Goal: Check status: Check status

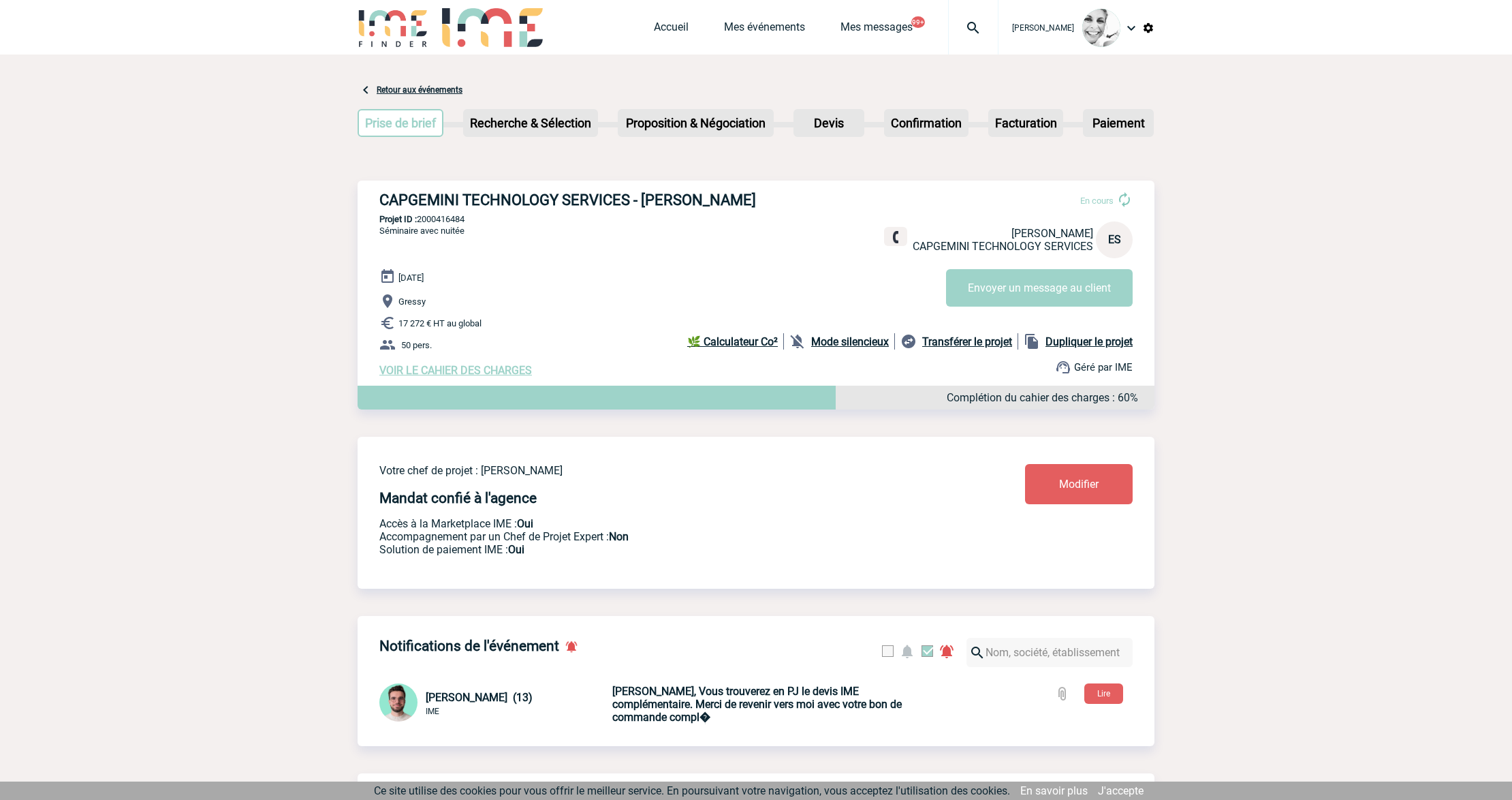
click at [977, 23] on img at bounding box center [973, 28] width 49 height 17
type input "2000425145"
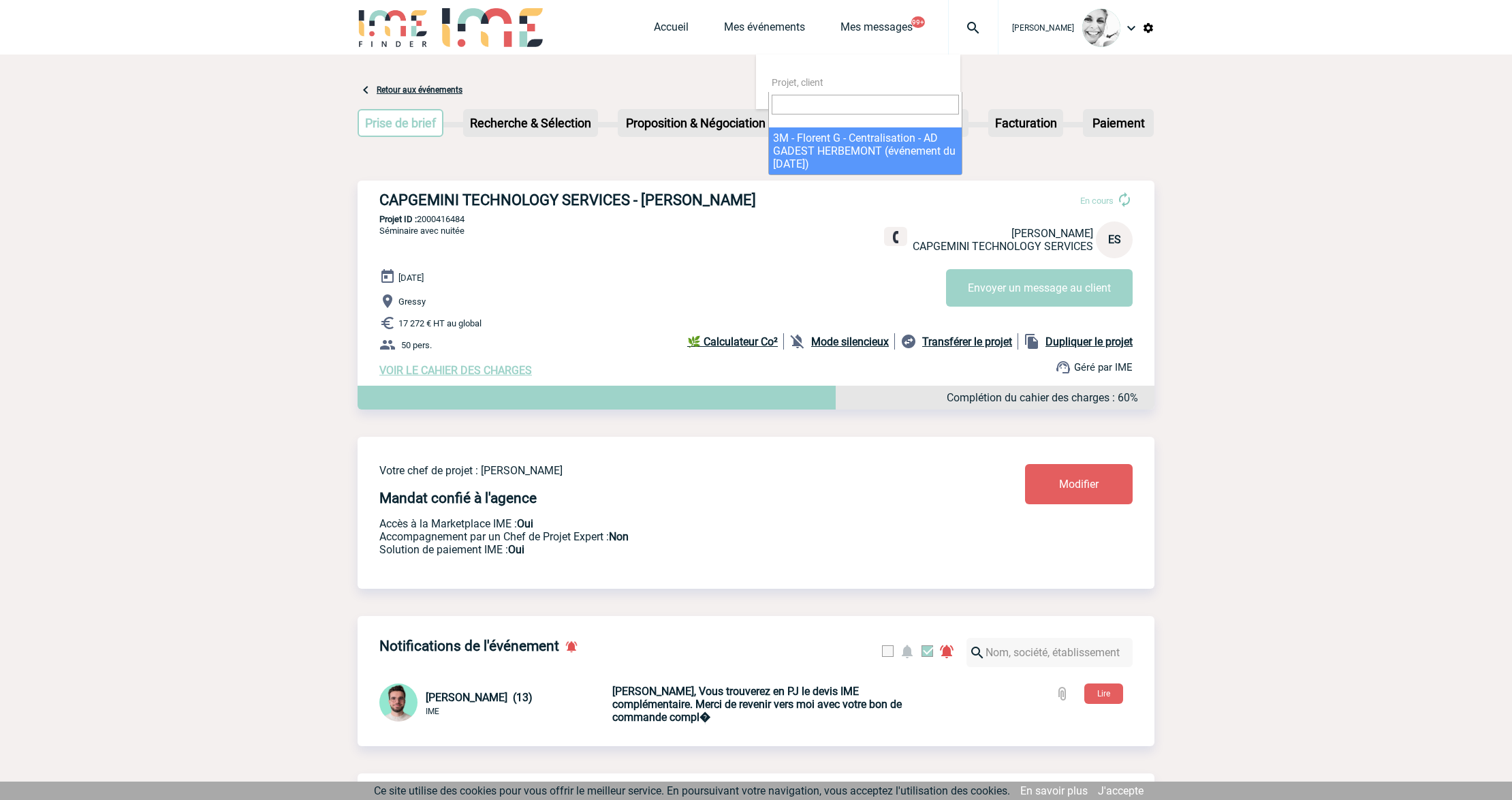
select select "24646"
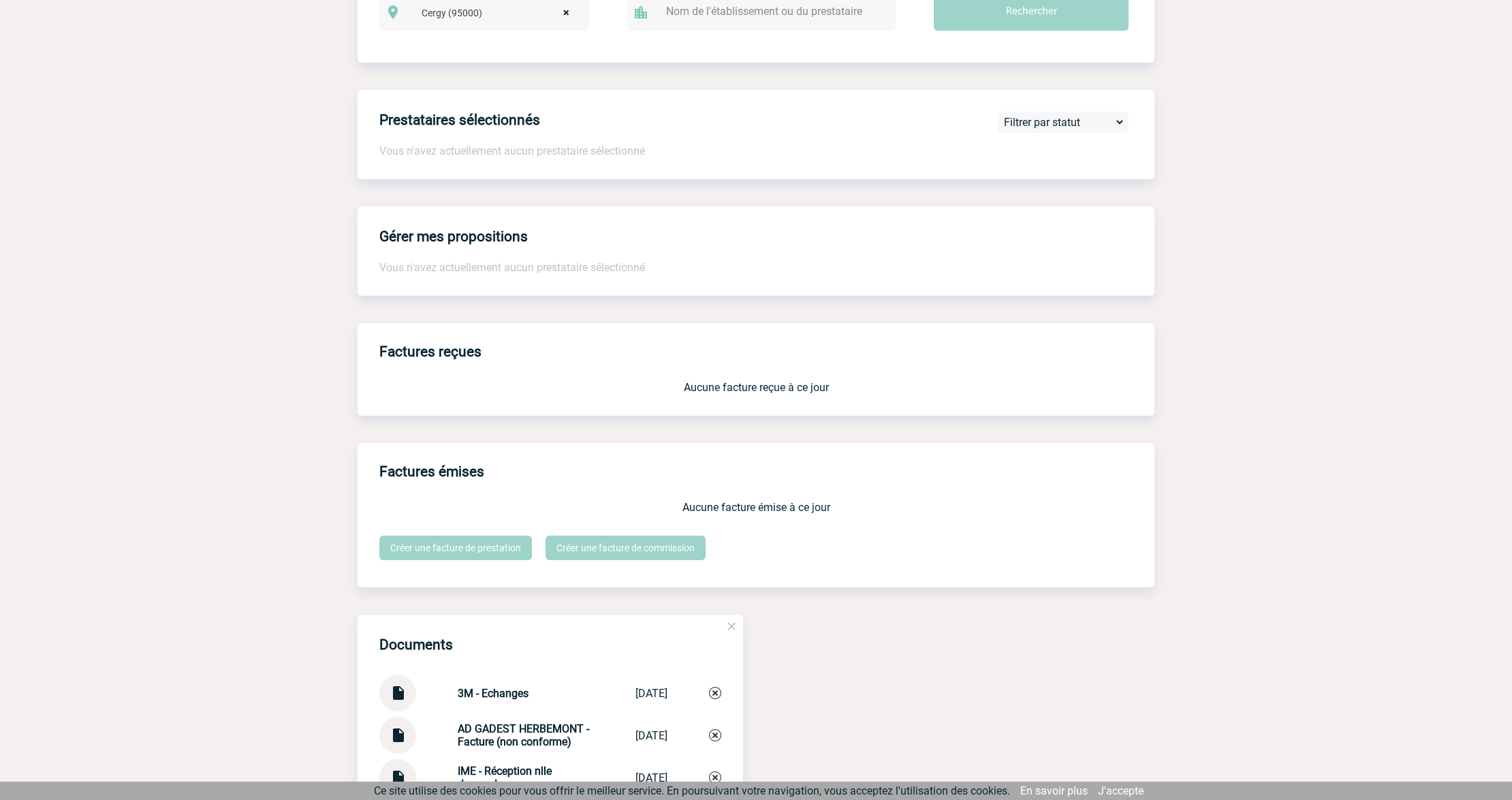
scroll to position [1090, 0]
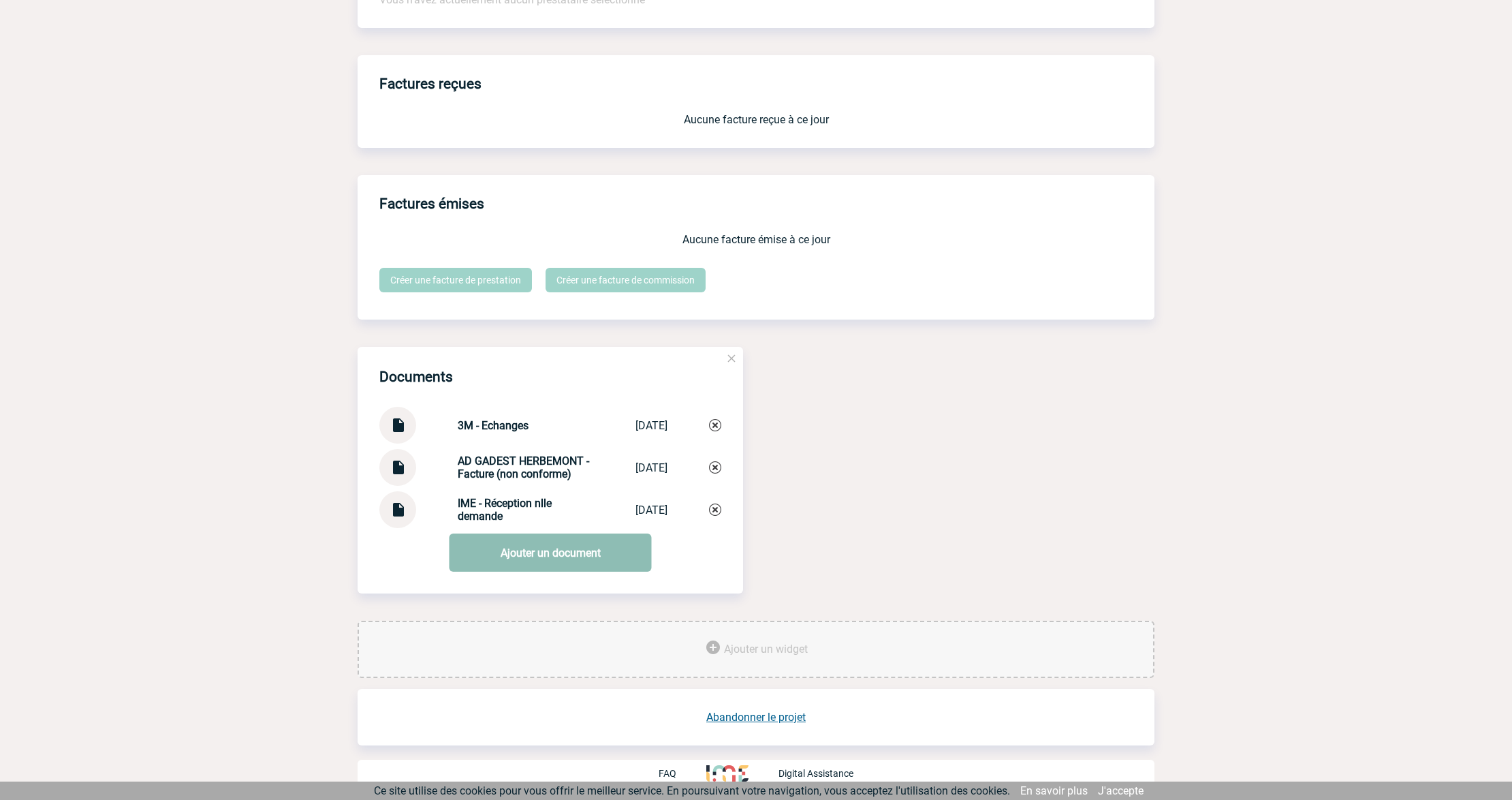
click at [551, 557] on link "Ajouter un document" at bounding box center [550, 553] width 202 height 38
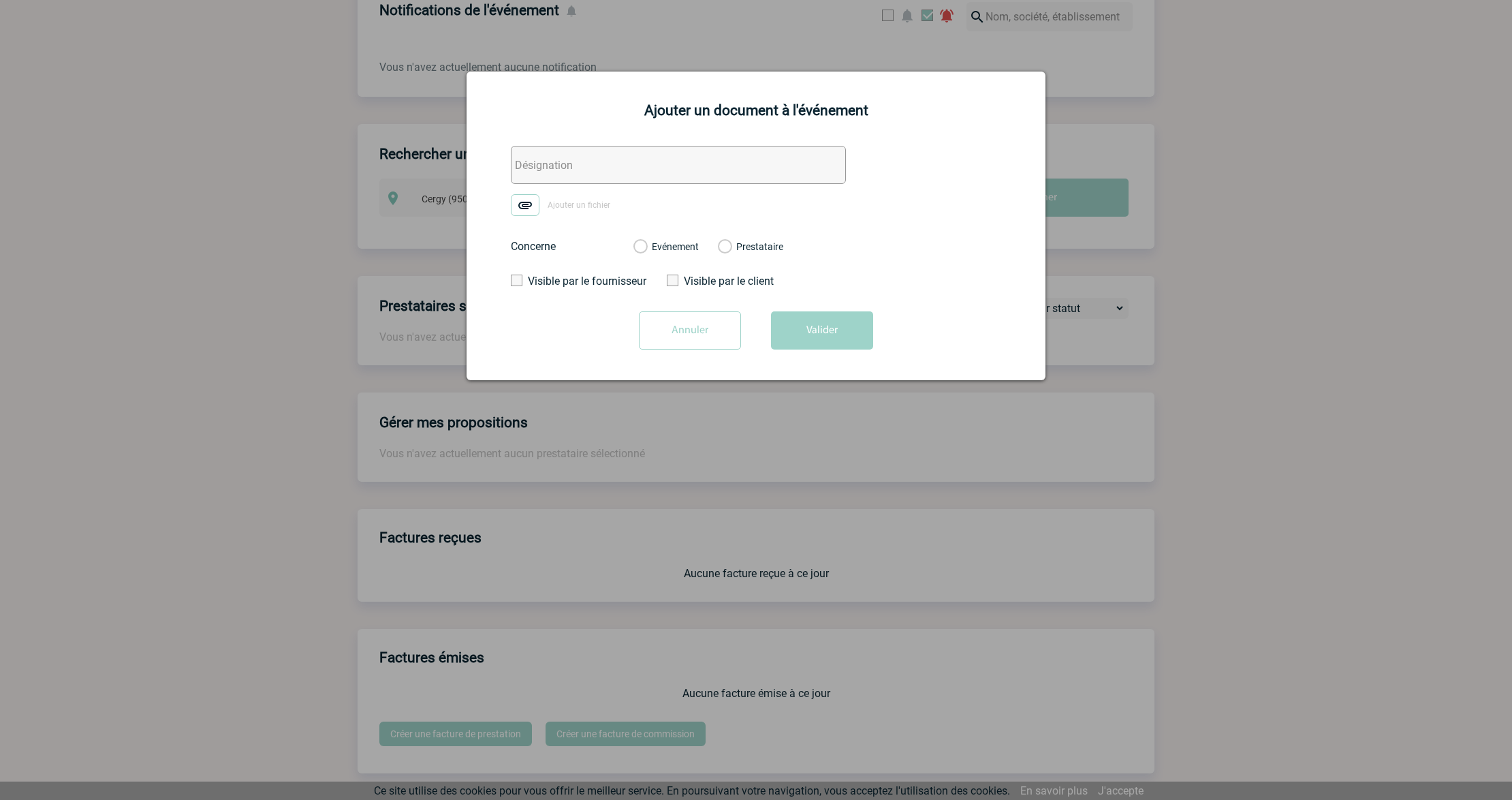
click at [648, 336] on input "Annuler" at bounding box center [689, 330] width 102 height 38
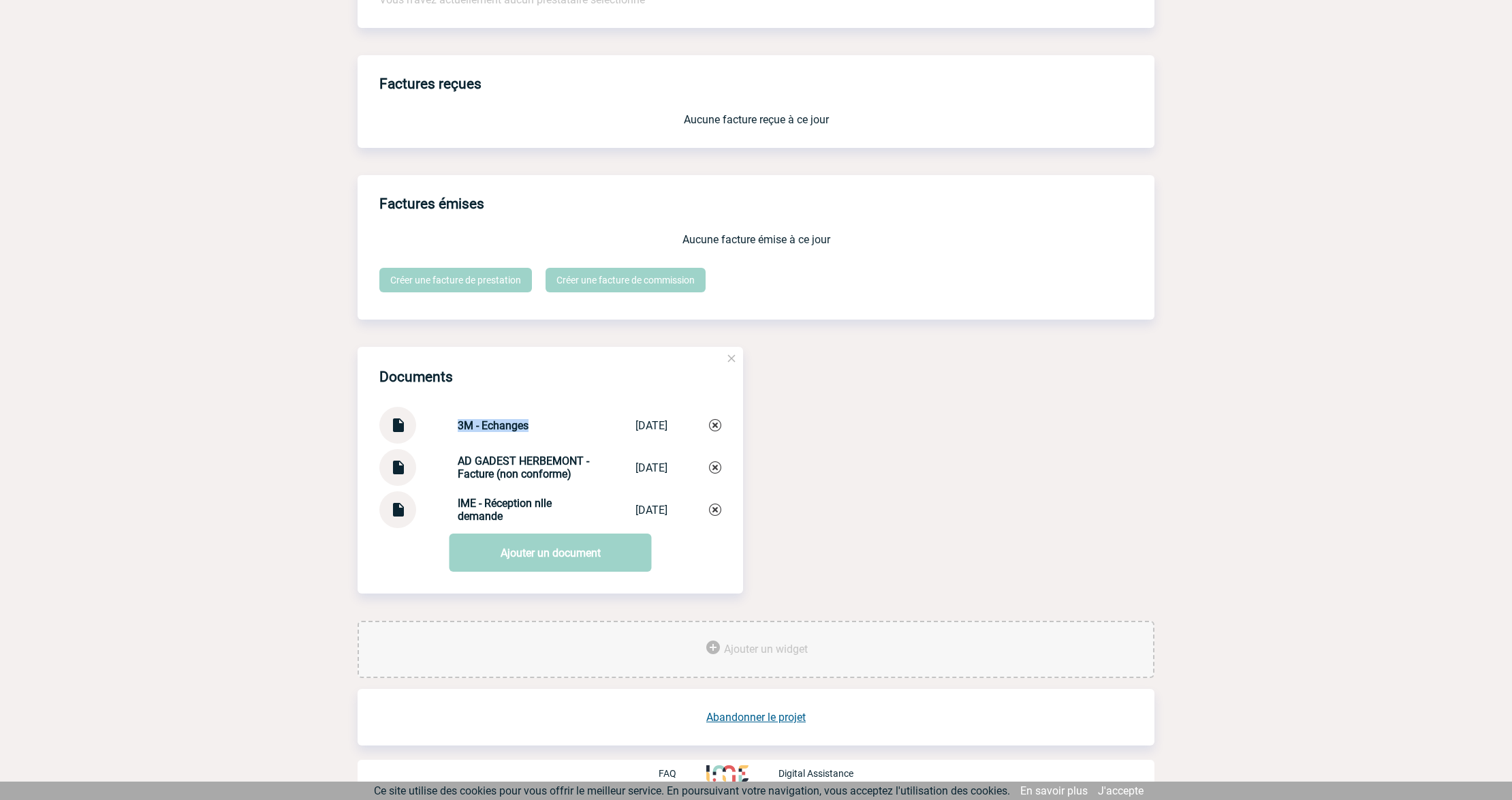
click at [412, 428] on div "3M - Echanges 3M - Echanges [DATE]" at bounding box center [550, 425] width 342 height 37
